Goal: Task Accomplishment & Management: Complete application form

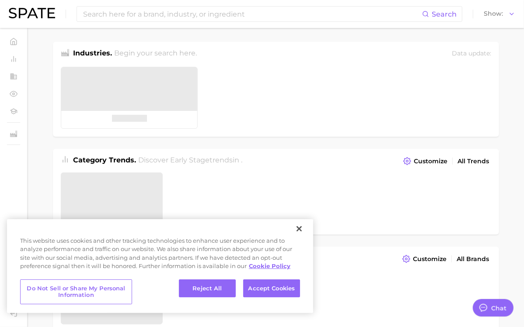
type textarea "x"
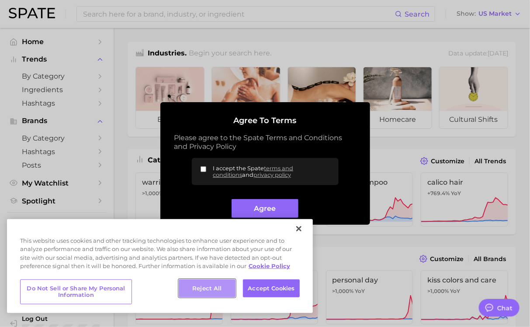
click at [225, 289] on button "Reject All" at bounding box center [207, 289] width 57 height 18
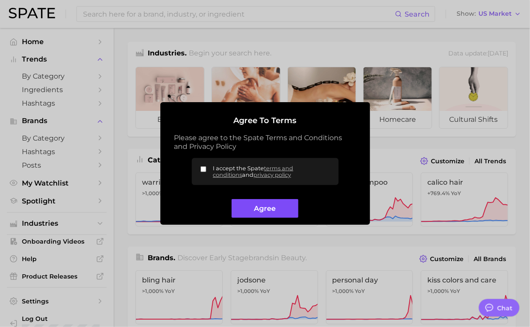
click at [266, 213] on button "Agree" at bounding box center [265, 208] width 67 height 19
click at [250, 212] on button "Agree" at bounding box center [265, 208] width 67 height 19
click at [204, 170] on input "I accept the Spate terms and conditions and privacy policy" at bounding box center [204, 170] width 6 height 6
checkbox input "true"
click at [235, 206] on button "Agree" at bounding box center [265, 208] width 67 height 19
